Goal: Transaction & Acquisition: Purchase product/service

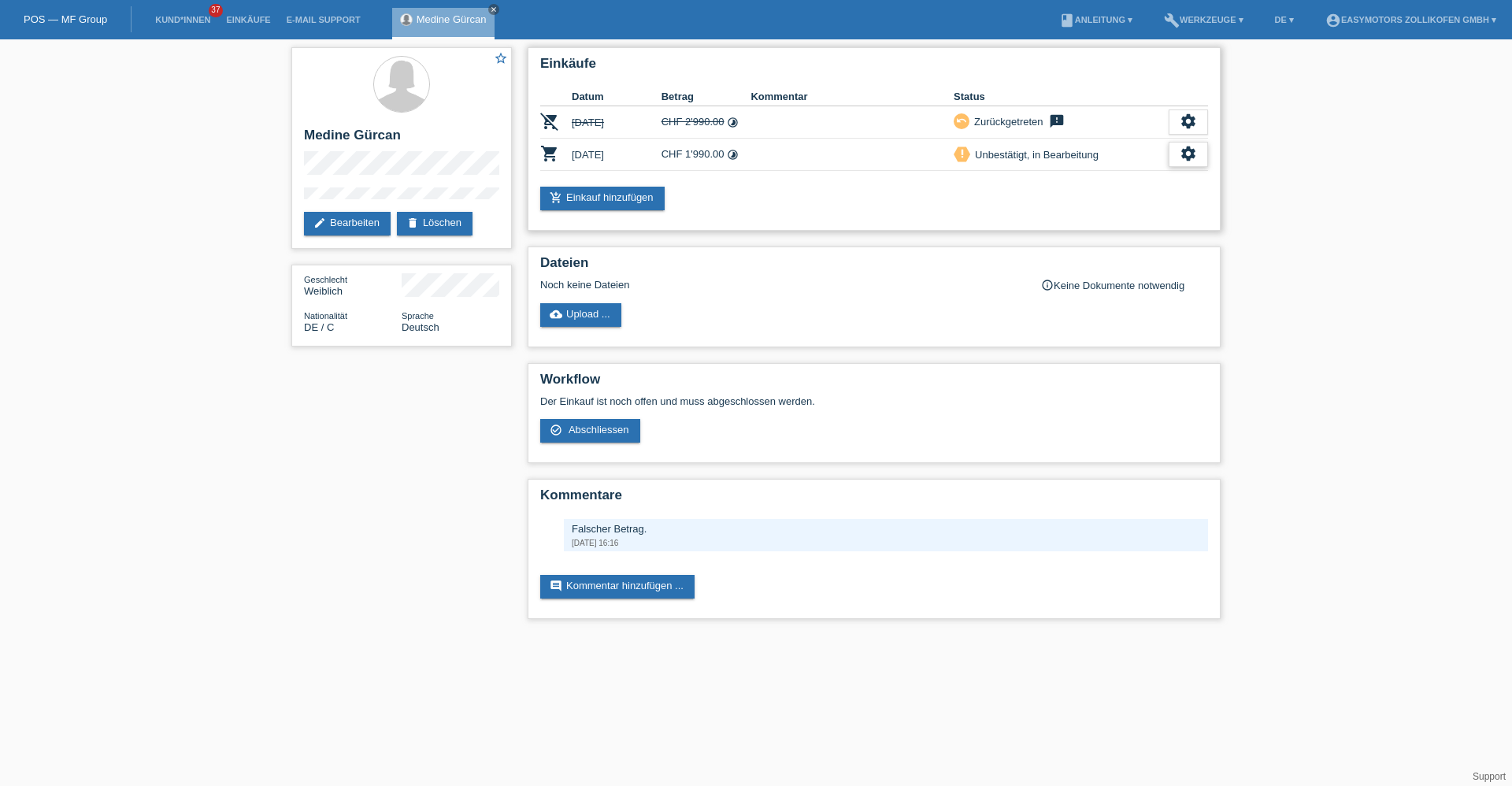
click at [1199, 162] on div "settings" at bounding box center [1188, 154] width 39 height 25
click at [1090, 220] on span "Abschliessen" at bounding box center [1061, 226] width 66 height 19
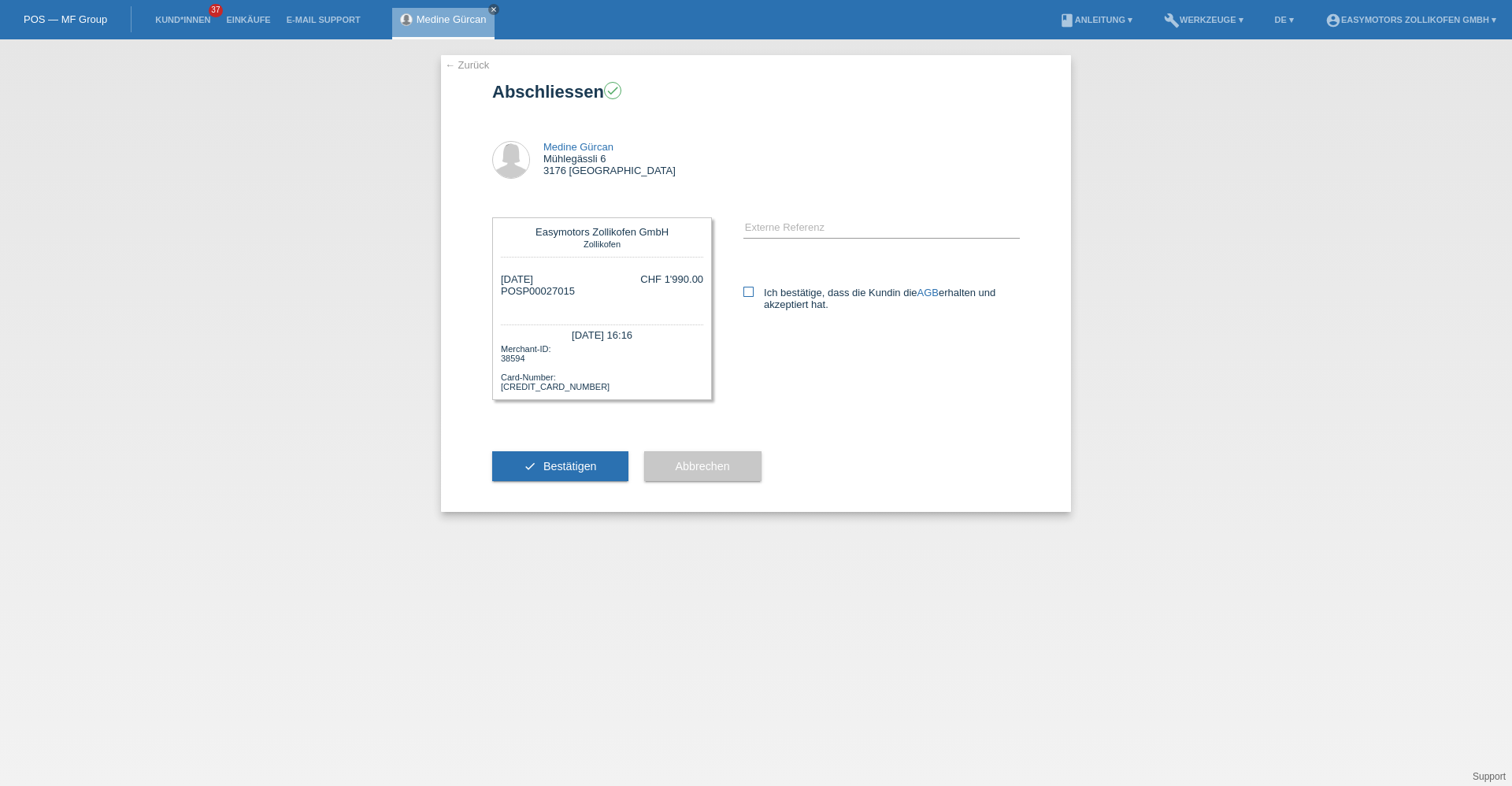
click at [754, 287] on label "Ich bestätige, dass die Kundin die AGB erhalten und akzeptiert hat." at bounding box center [882, 298] width 276 height 24
click at [753, 287] on input "Ich bestätige, dass die Kundin die AGB erhalten und akzeptiert hat." at bounding box center [749, 292] width 11 height 11
checkbox input "true"
click at [582, 460] on span "Bestätigen" at bounding box center [570, 466] width 53 height 12
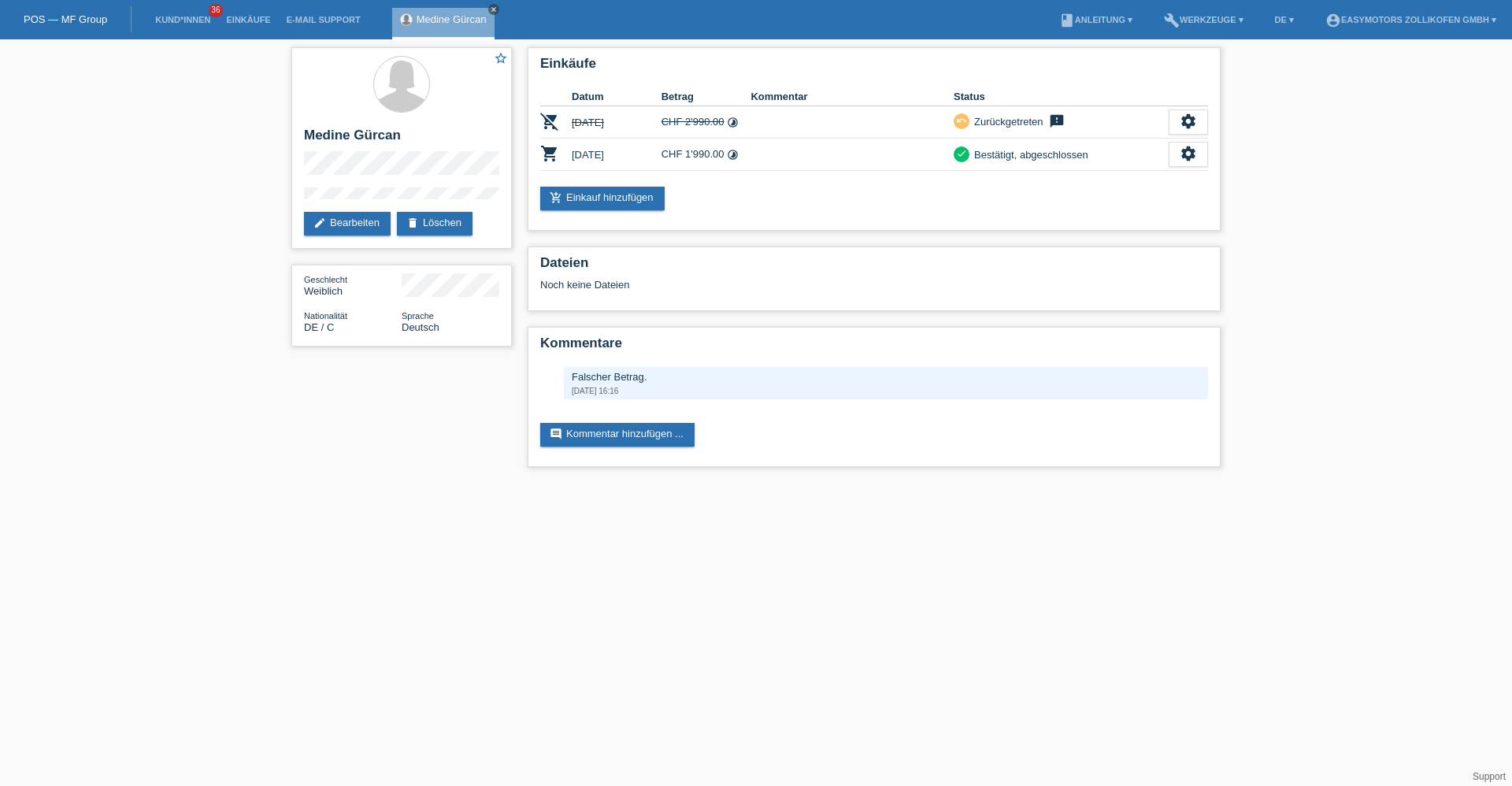
click at [496, 12] on icon "close" at bounding box center [493, 9] width 8 height 8
click at [253, 23] on link "Einkäufe" at bounding box center [248, 19] width 60 height 10
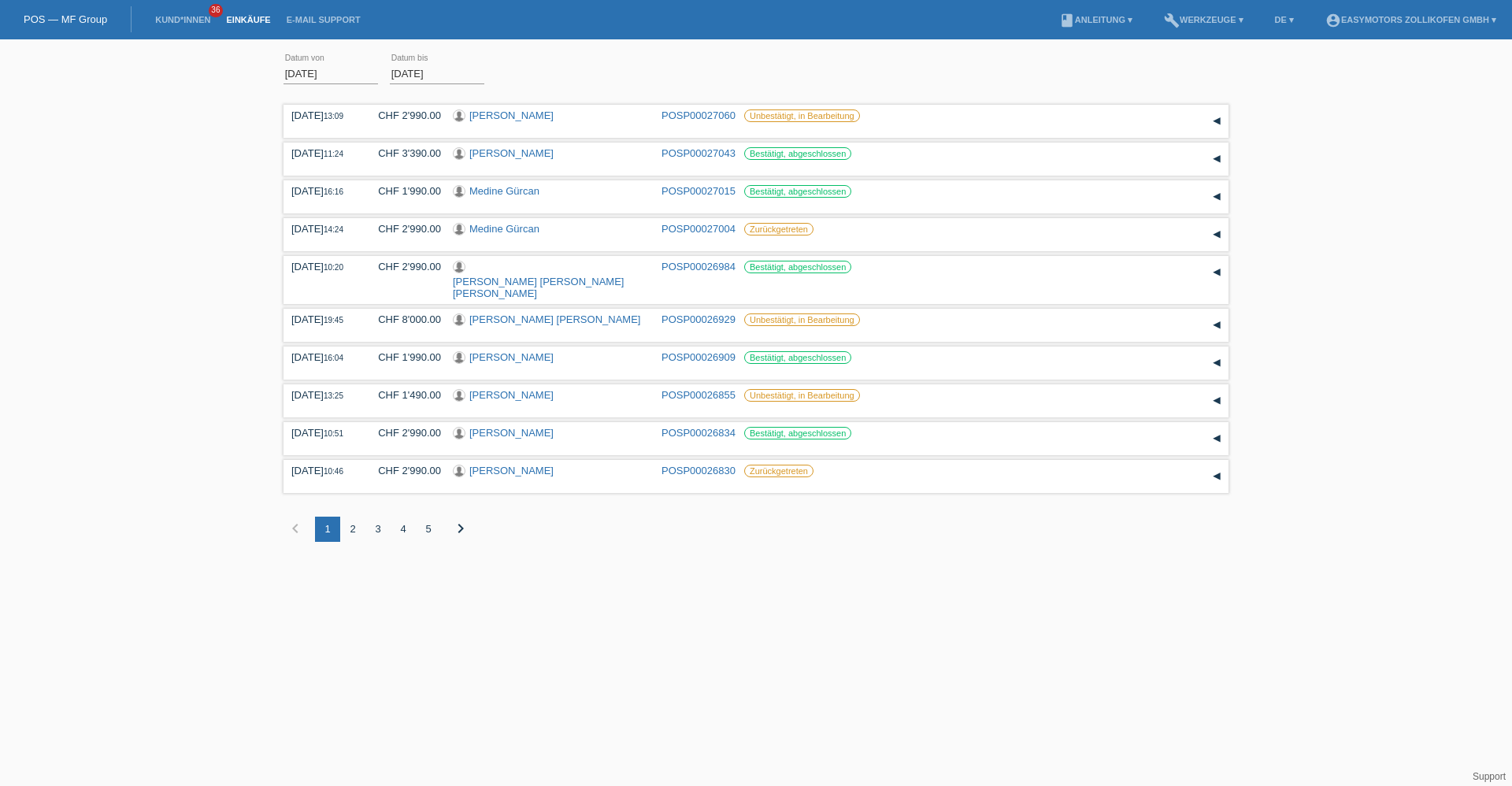
click at [354, 517] on div "2" at bounding box center [352, 529] width 25 height 25
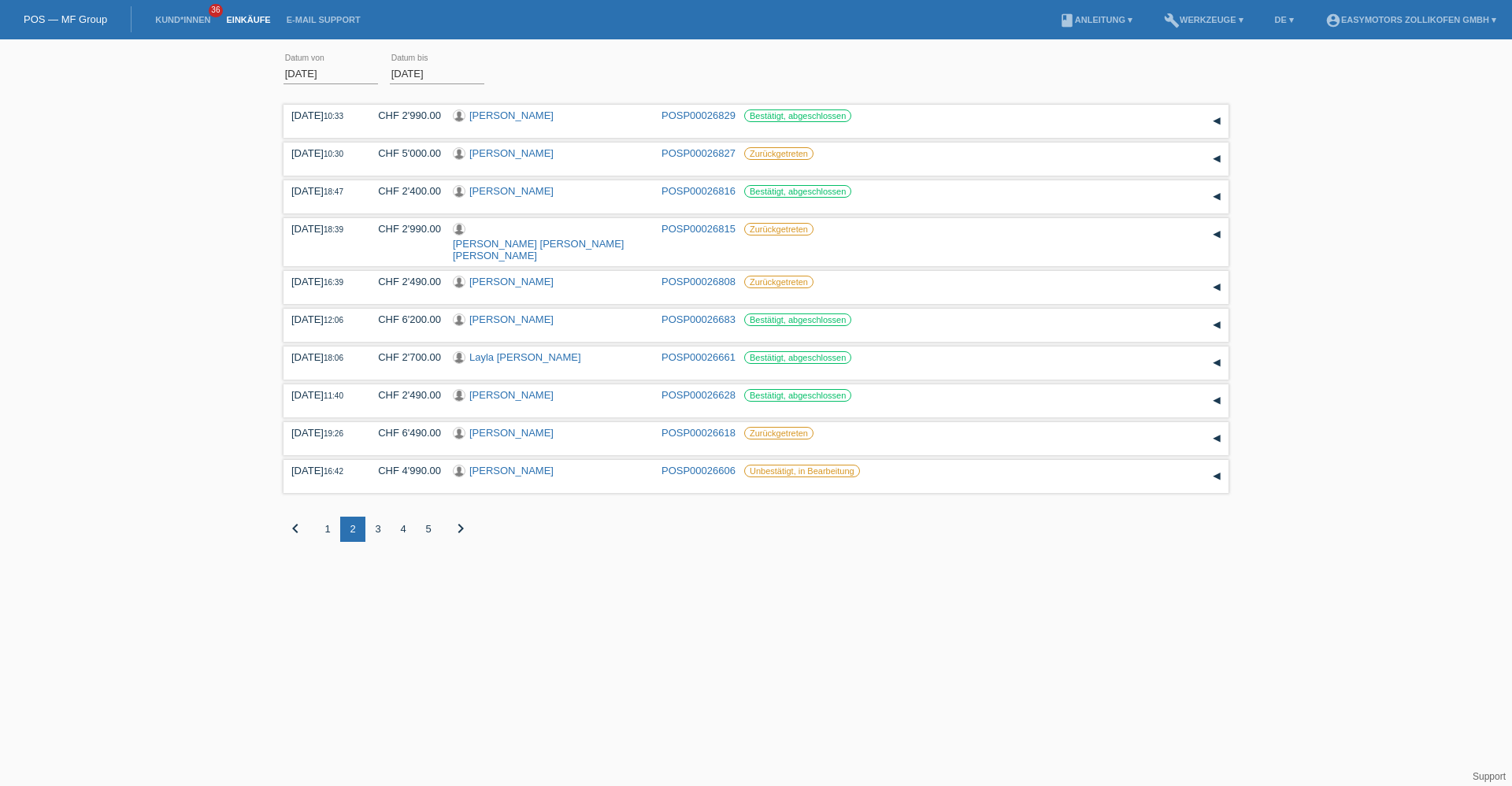
click at [95, 19] on link "POS — MF Group" at bounding box center [66, 19] width 83 height 12
